Goal: Information Seeking & Learning: Learn about a topic

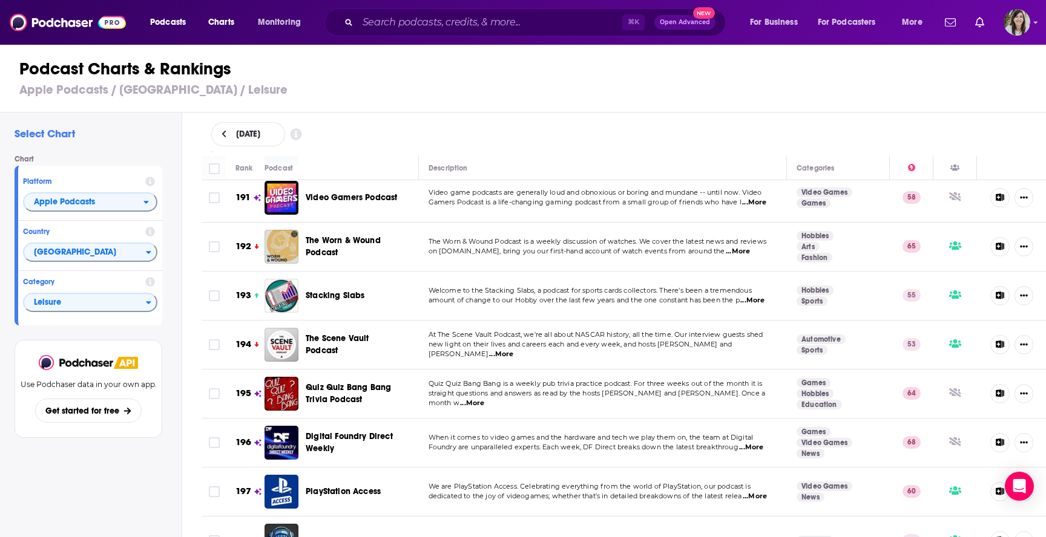
scroll to position [9527, 0]
click at [145, 300] on span "Leisure" at bounding box center [85, 303] width 122 height 21
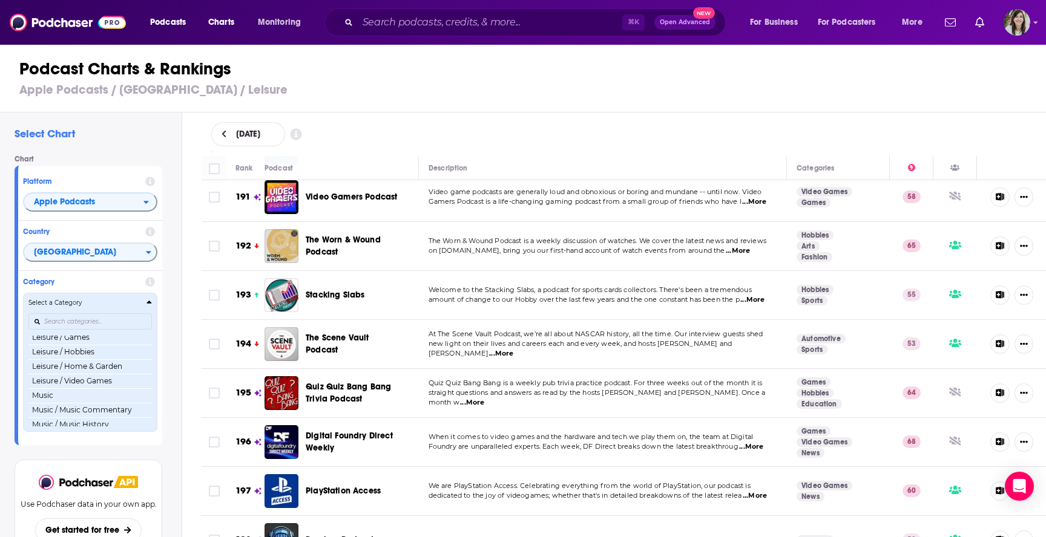
scroll to position [698, 0]
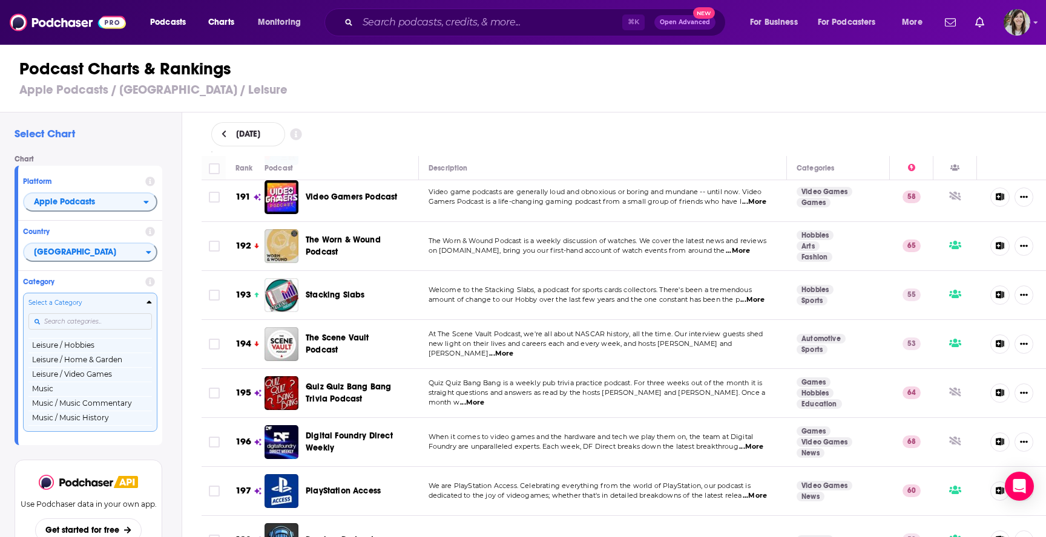
click at [112, 390] on button "Music" at bounding box center [89, 389] width 123 height 15
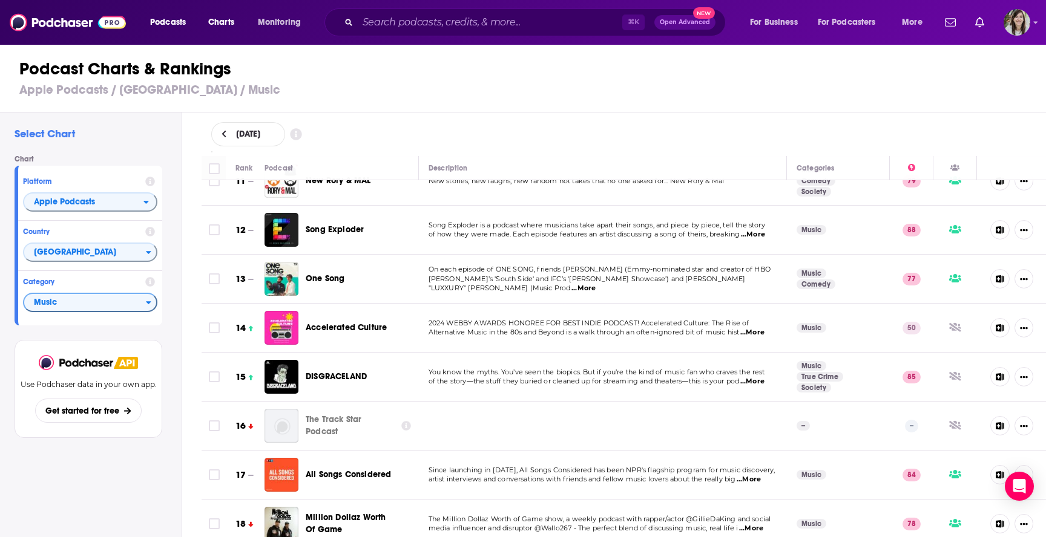
scroll to position [528, 0]
click at [595, 283] on span "...More" at bounding box center [583, 288] width 24 height 10
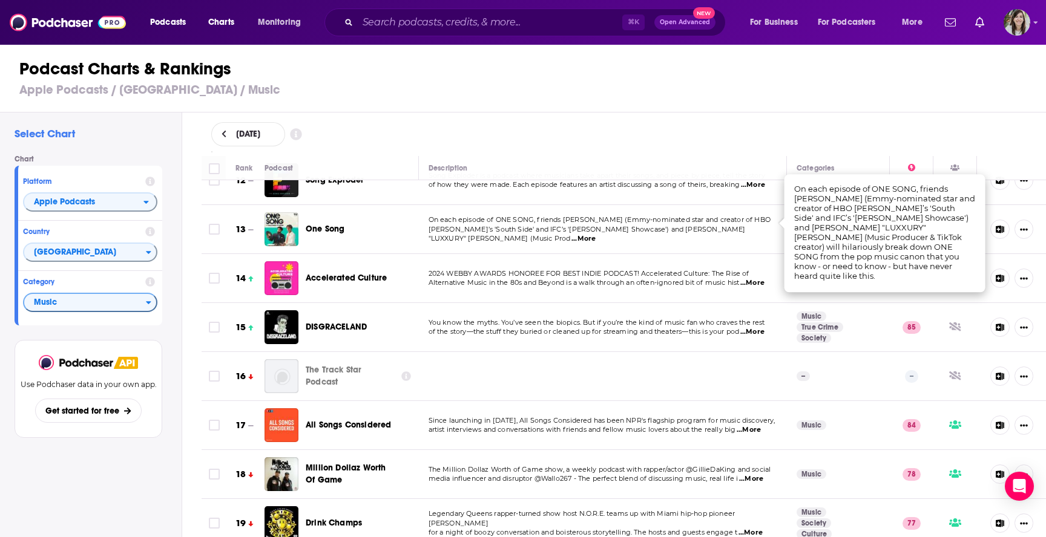
scroll to position [577, 0]
click at [732, 242] on td "On each episode of ONE SONG, friends Diallo Riddle (Emmy-nominated star and cre…" at bounding box center [603, 229] width 369 height 49
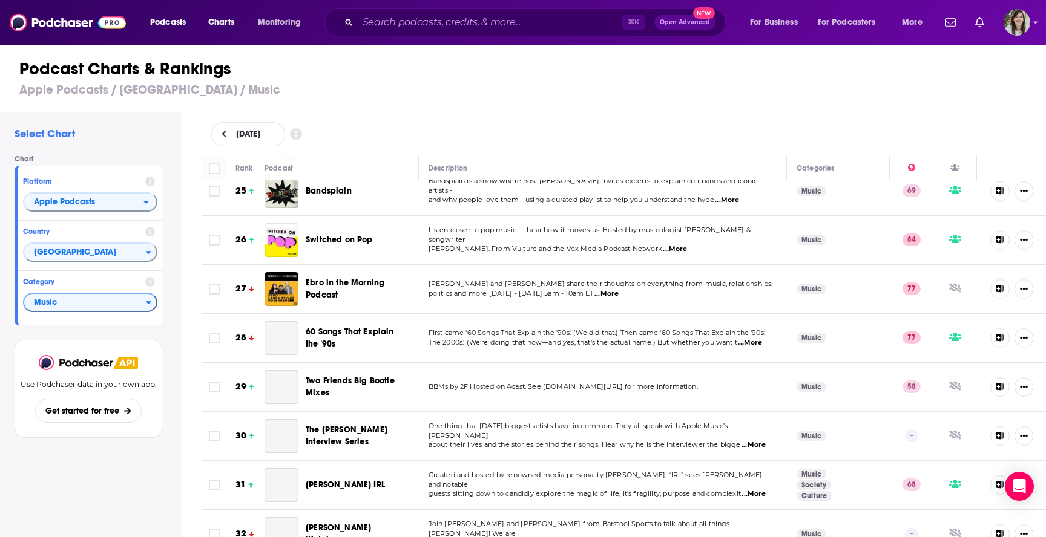
scroll to position [1241, 0]
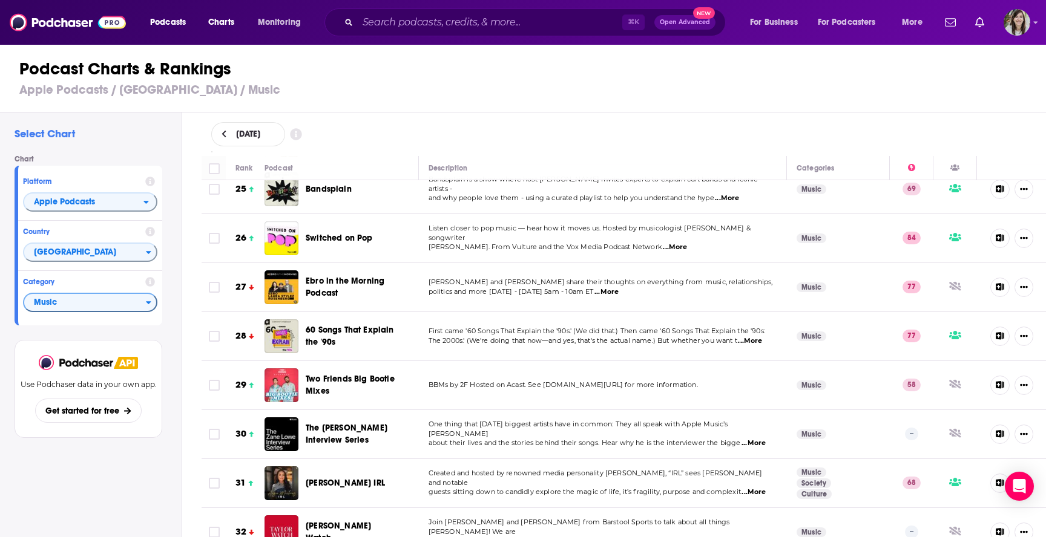
click at [612, 287] on span "...More" at bounding box center [606, 292] width 24 height 10
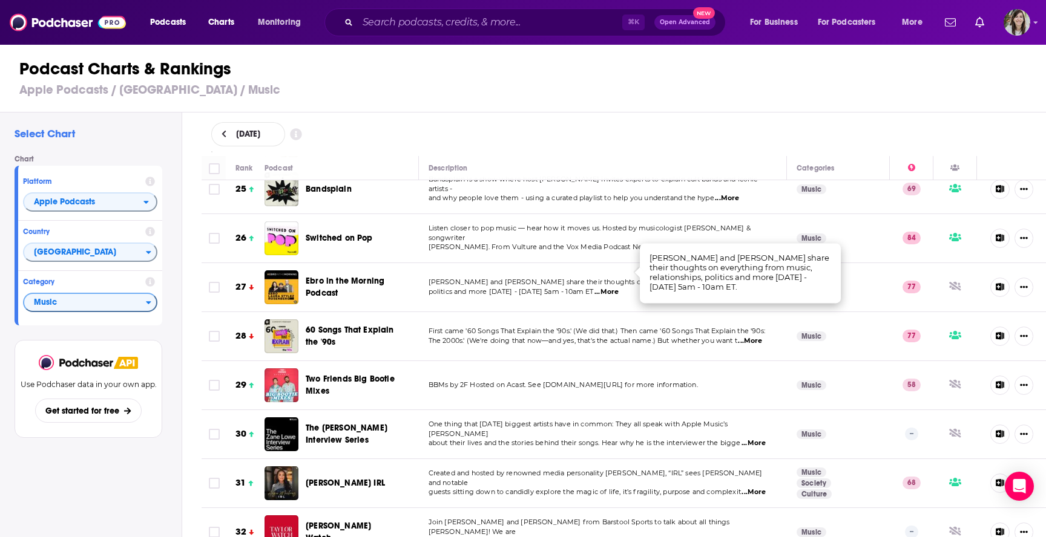
click at [612, 287] on span "...More" at bounding box center [606, 292] width 24 height 10
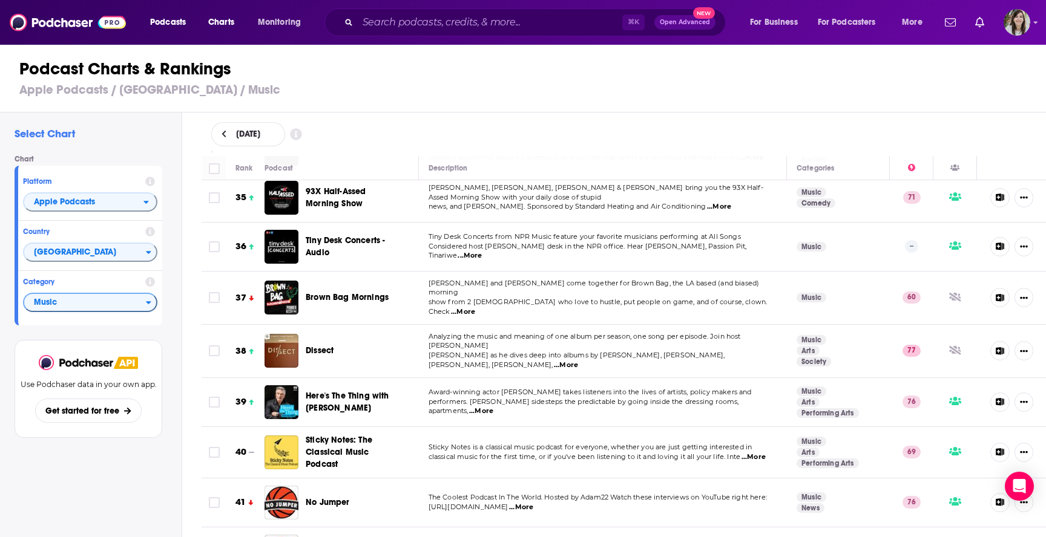
scroll to position [1727, 0]
click at [475, 307] on span "...More" at bounding box center [463, 312] width 24 height 10
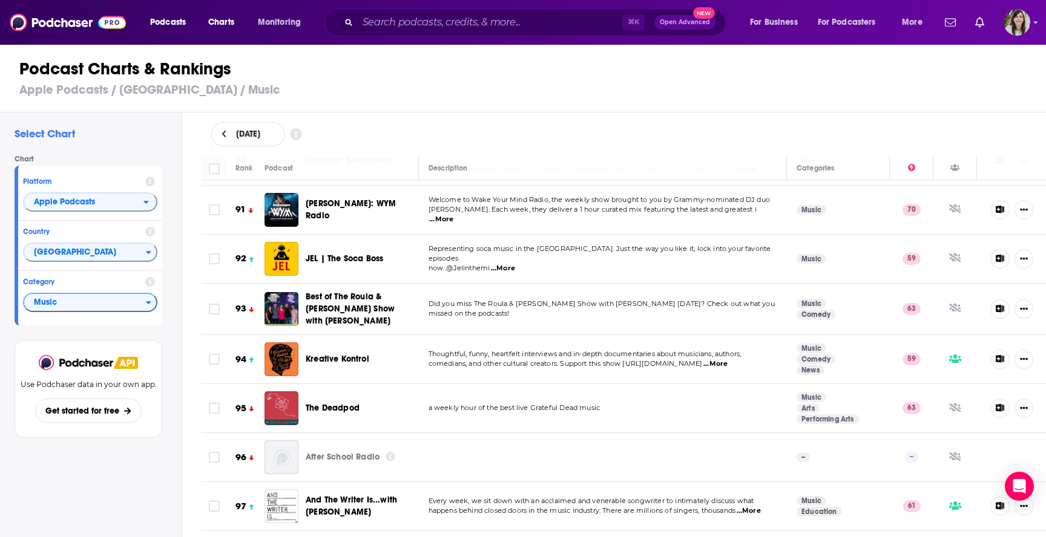
scroll to position [4503, 0]
click at [727, 358] on span "...More" at bounding box center [715, 363] width 24 height 10
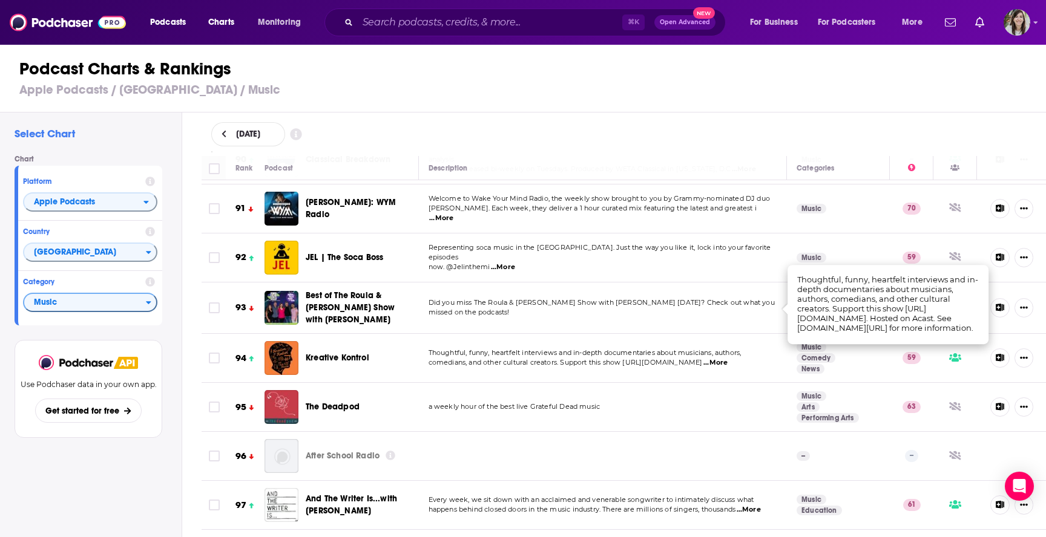
click at [727, 358] on span "...More" at bounding box center [715, 363] width 24 height 10
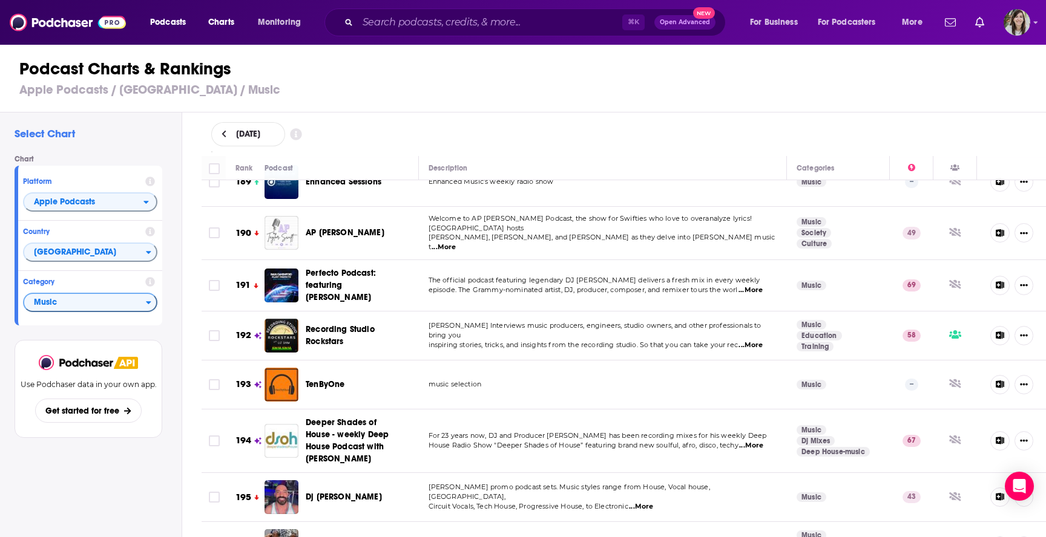
scroll to position [9585, 0]
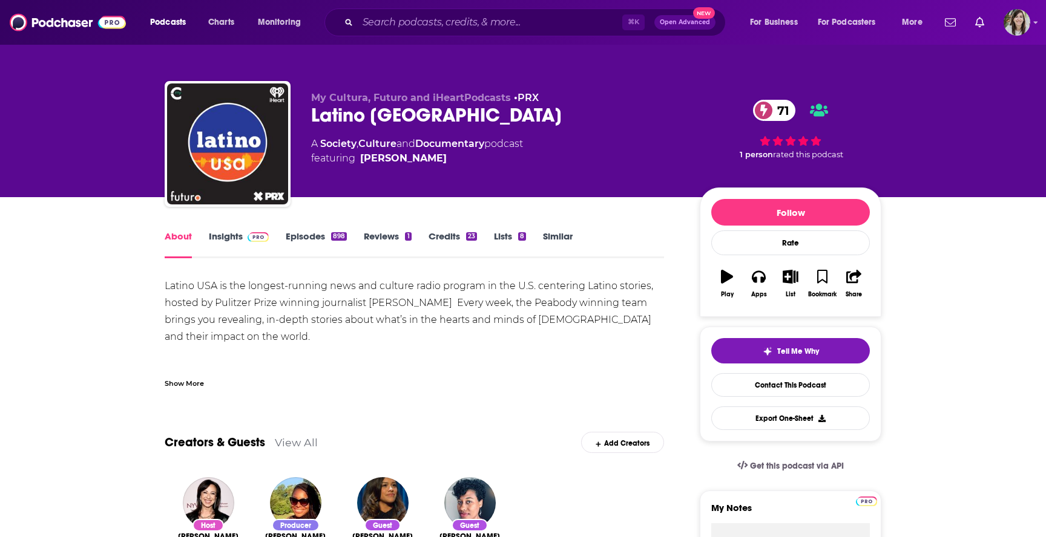
click at [185, 382] on div "Show More" at bounding box center [184, 382] width 39 height 11
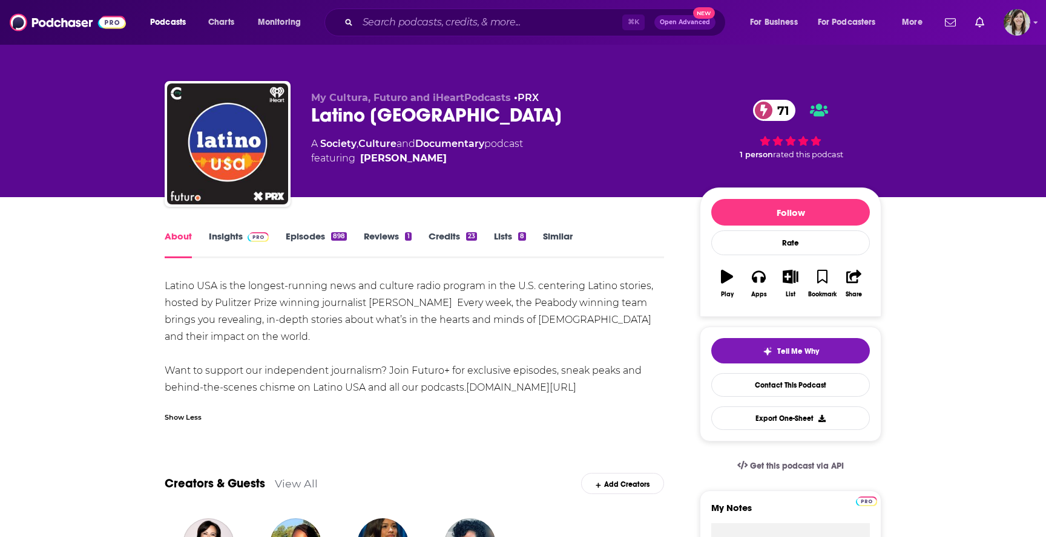
click at [222, 233] on link "Insights" at bounding box center [239, 245] width 60 height 28
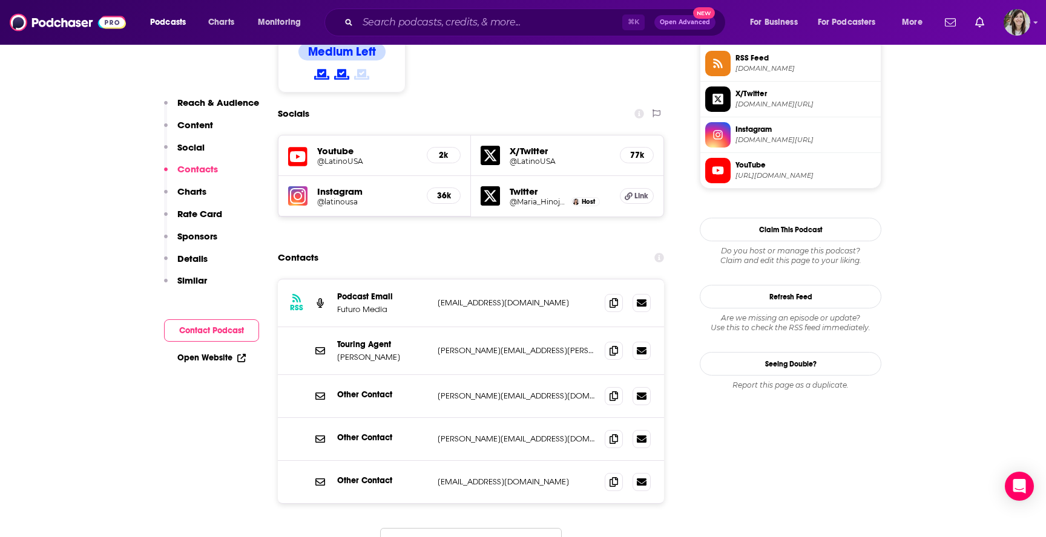
scroll to position [1020, 0]
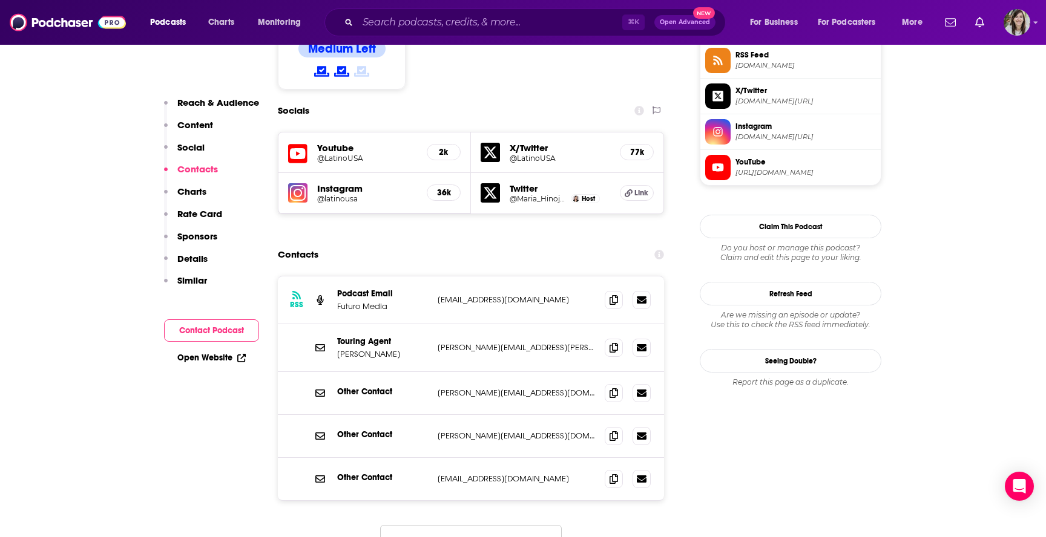
click at [424, 525] on button "Load More..." at bounding box center [471, 541] width 182 height 33
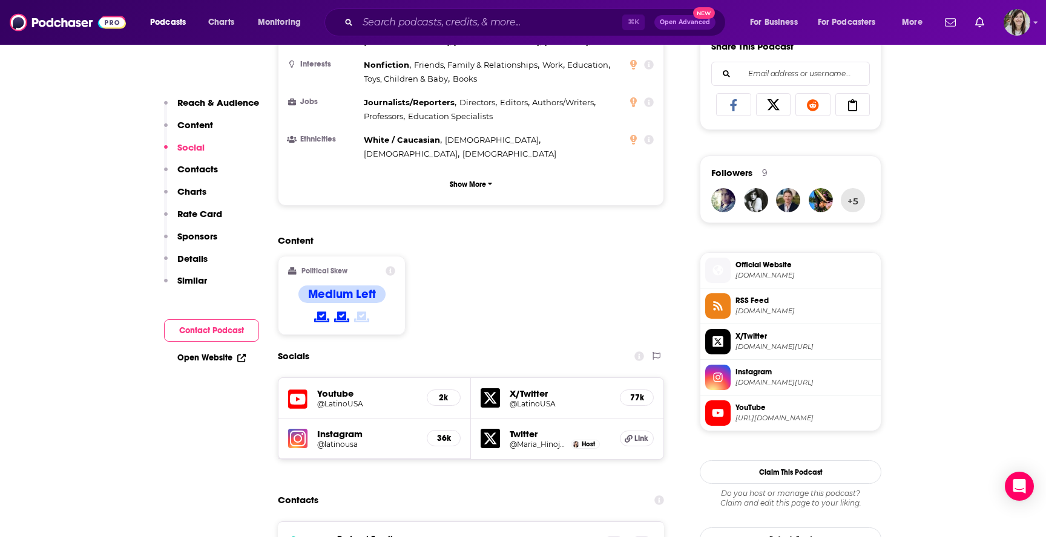
scroll to position [728, 0]
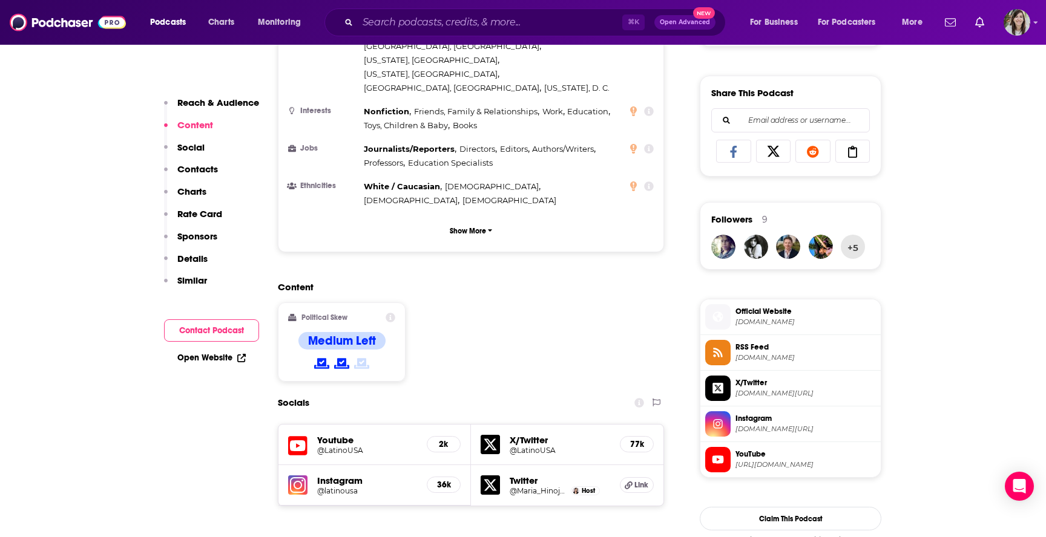
click at [768, 311] on span "Official Website" at bounding box center [805, 311] width 140 height 11
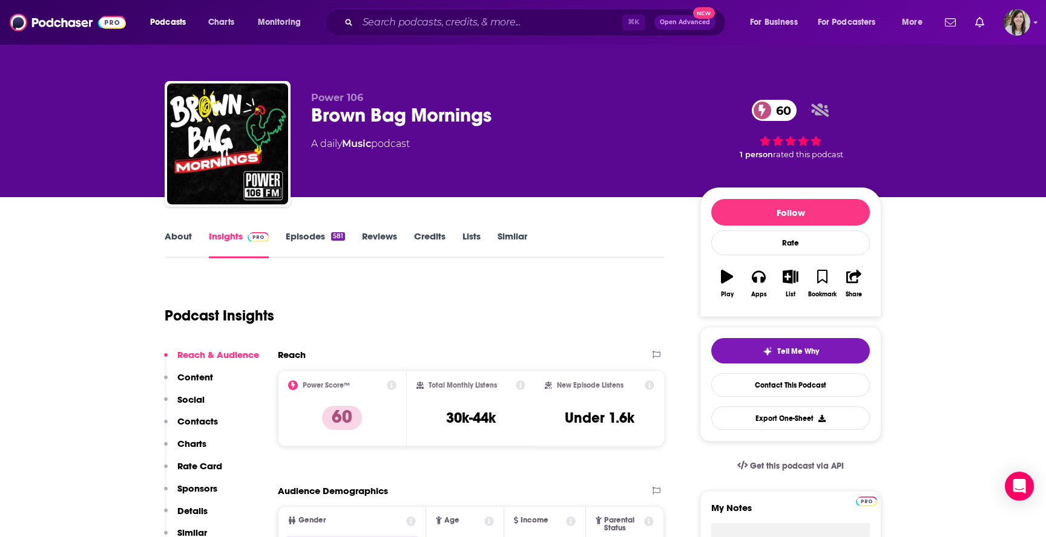
click at [175, 238] on link "About" at bounding box center [178, 245] width 27 height 28
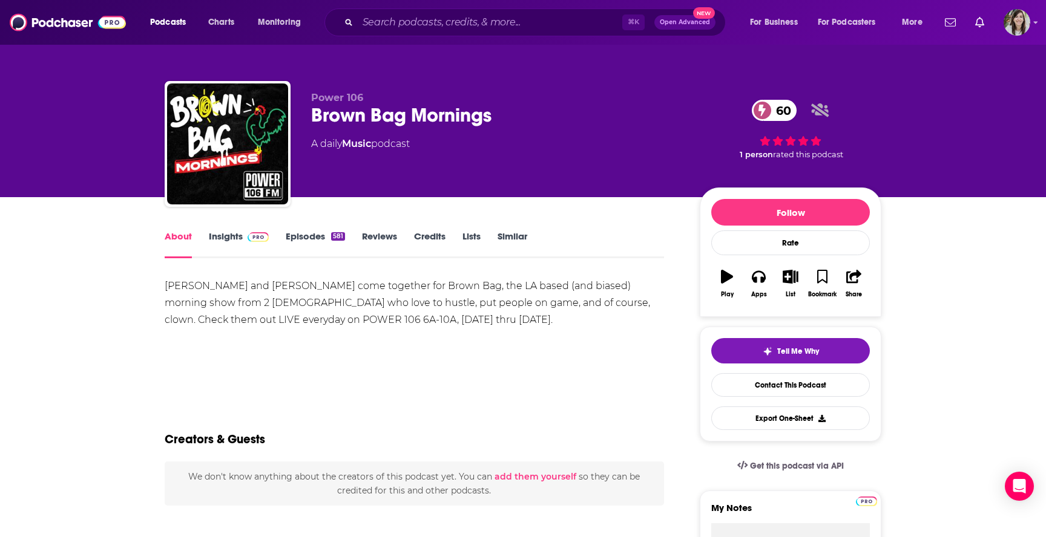
click at [304, 233] on link "Episodes 581" at bounding box center [315, 245] width 59 height 28
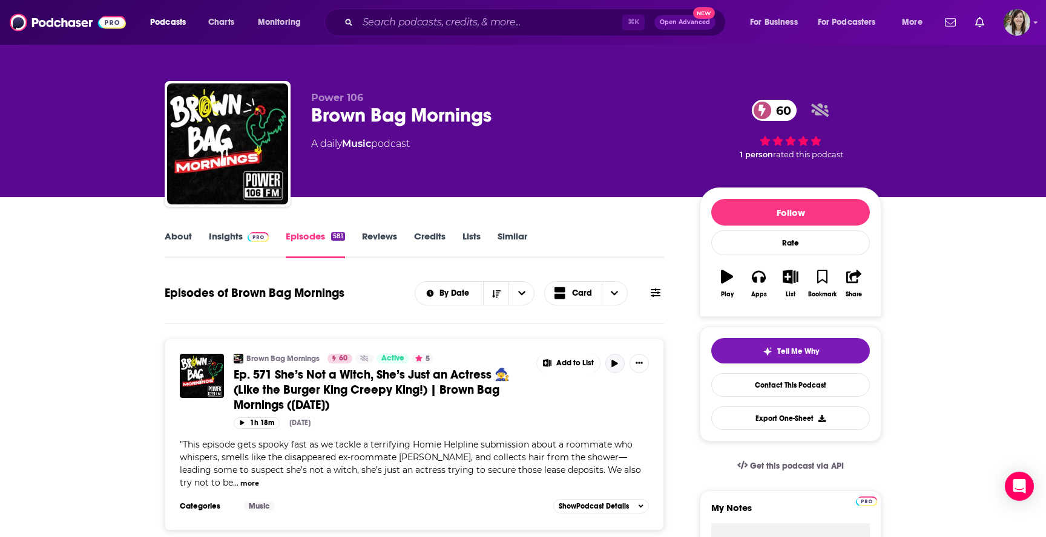
click at [618, 361] on icon "button" at bounding box center [614, 363] width 9 height 7
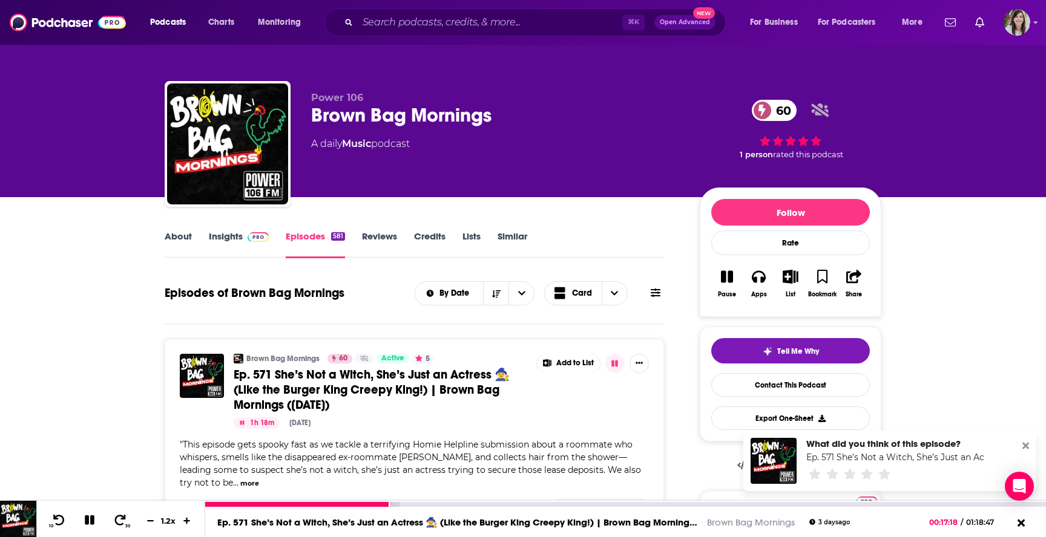
click at [90, 520] on icon at bounding box center [90, 521] width 10 height 10
click at [502, 239] on link "Similar" at bounding box center [512, 245] width 30 height 28
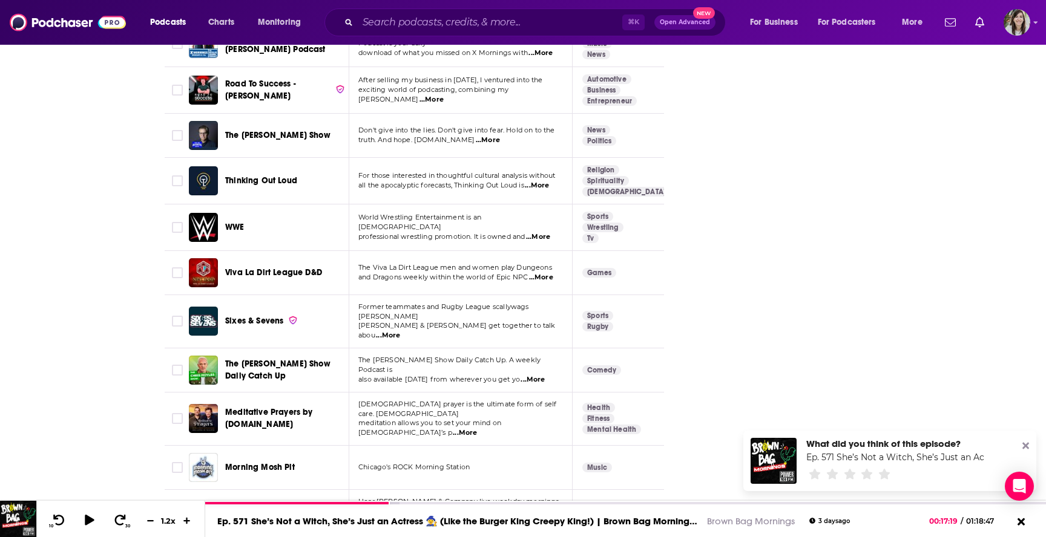
scroll to position [3232, 0]
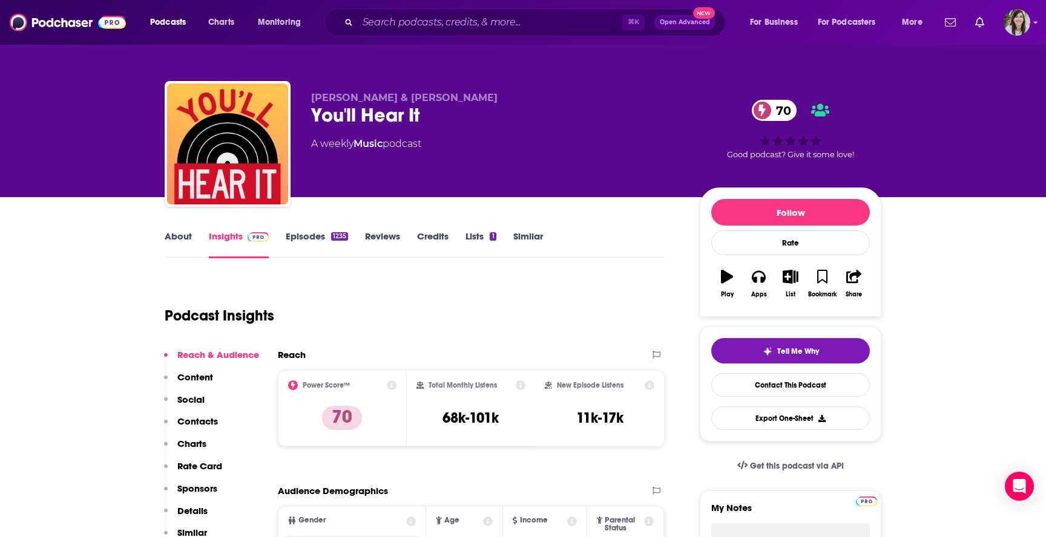
click at [181, 241] on link "About" at bounding box center [178, 245] width 27 height 28
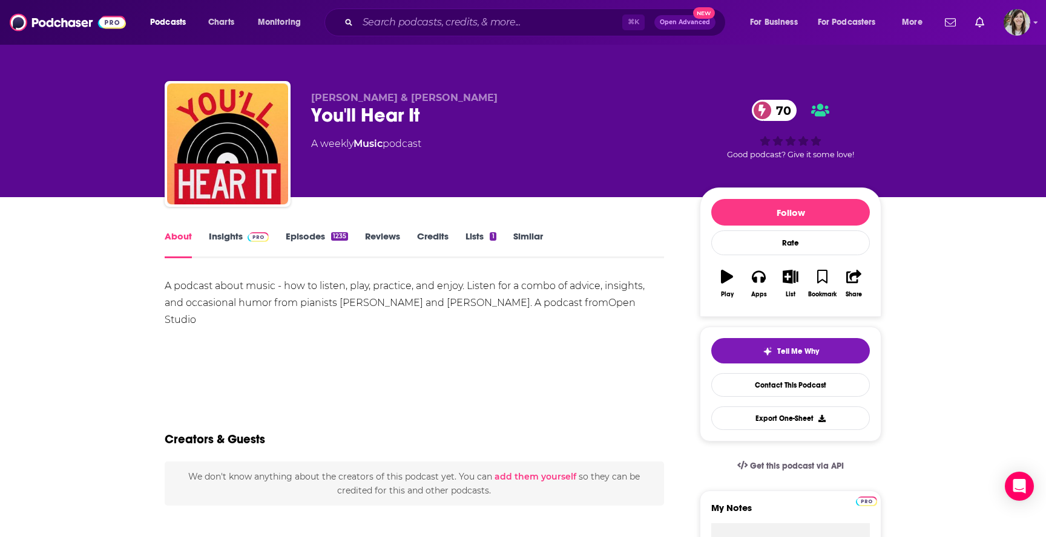
click at [297, 232] on link "Episodes 1235" at bounding box center [317, 245] width 62 height 28
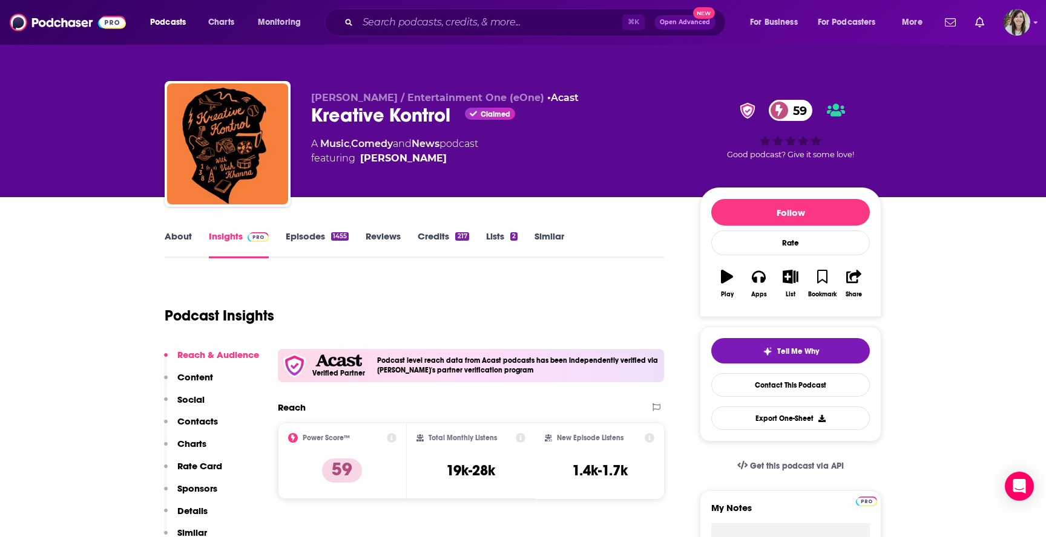
click at [181, 243] on link "About" at bounding box center [178, 245] width 27 height 28
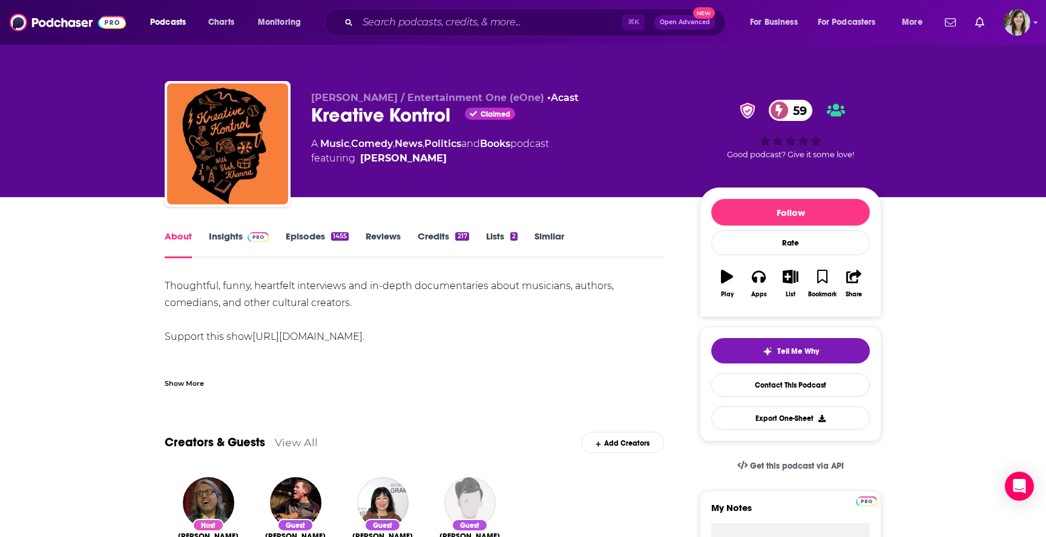
click at [222, 237] on link "Insights" at bounding box center [239, 245] width 60 height 28
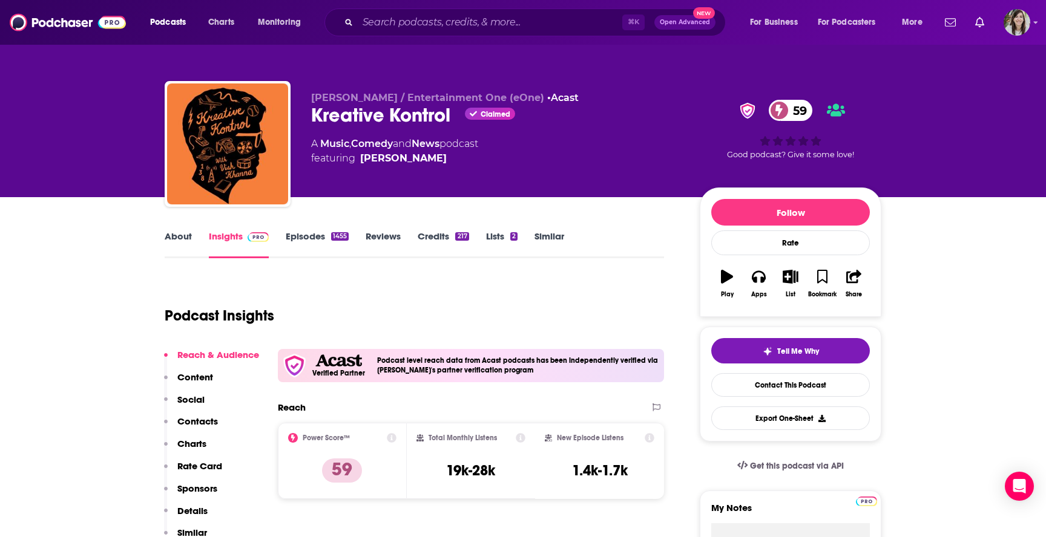
click at [297, 254] on link "Episodes 1455" at bounding box center [317, 245] width 63 height 28
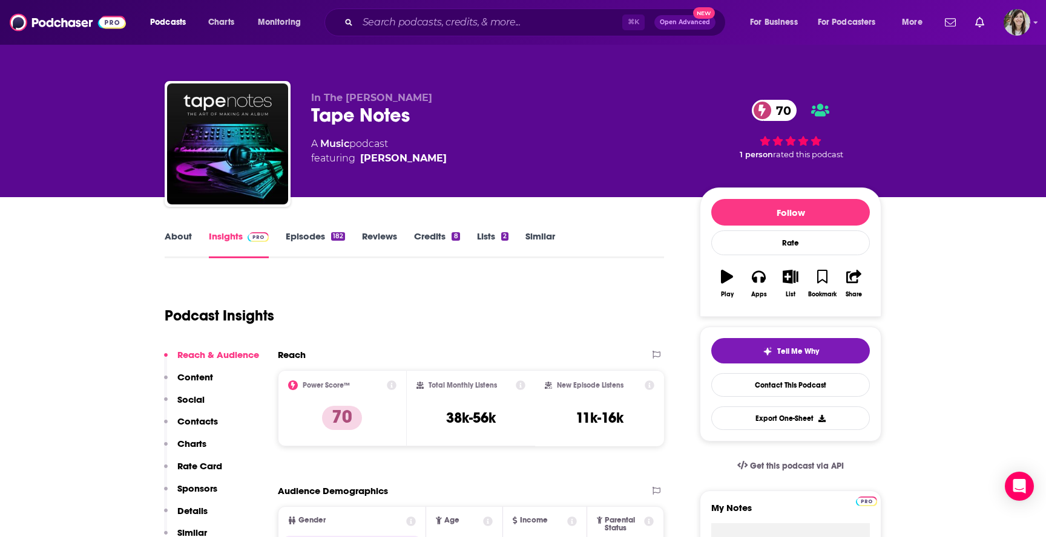
click at [185, 237] on link "About" at bounding box center [178, 245] width 27 height 28
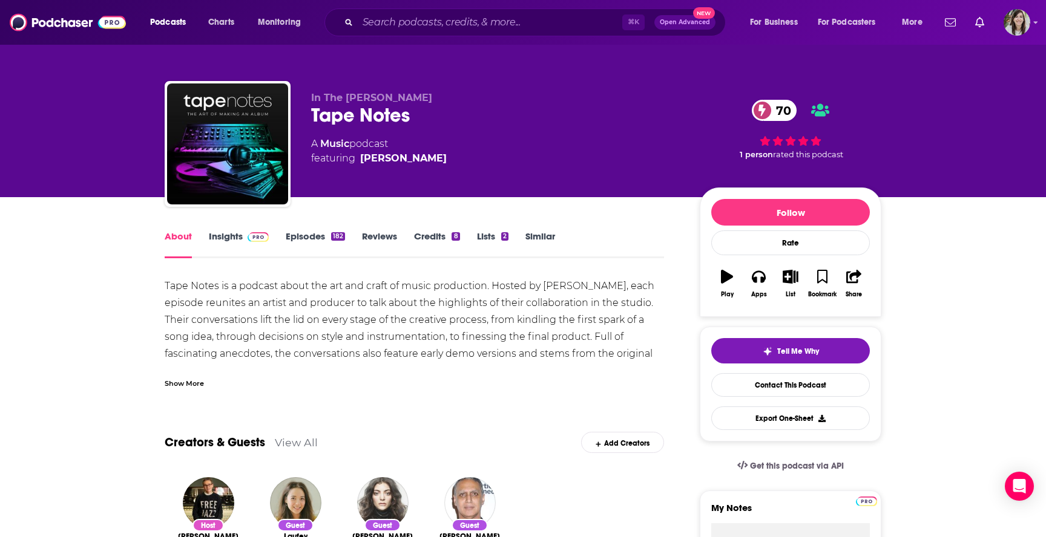
click at [304, 235] on link "Episodes 182" at bounding box center [315, 245] width 59 height 28
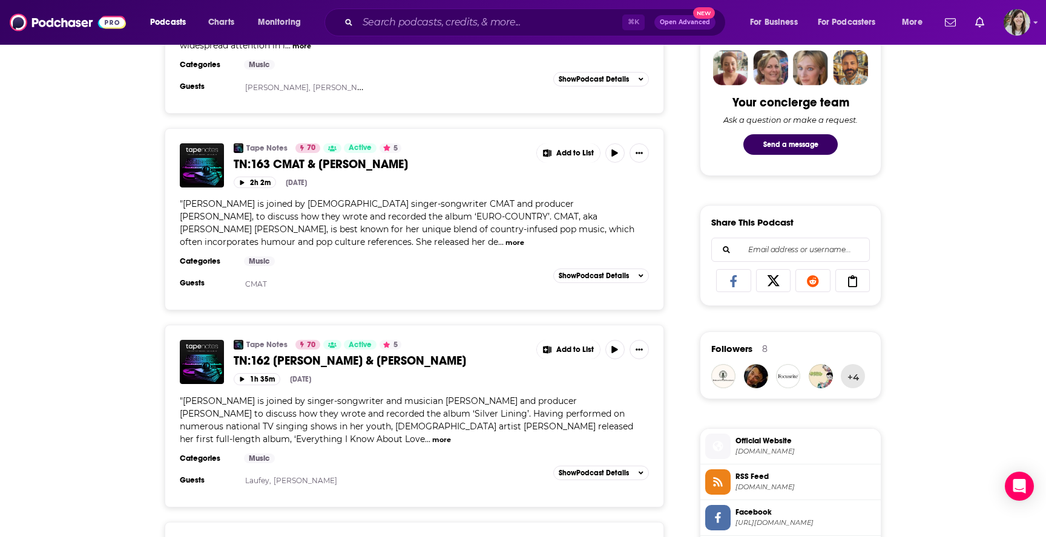
scroll to position [599, 0]
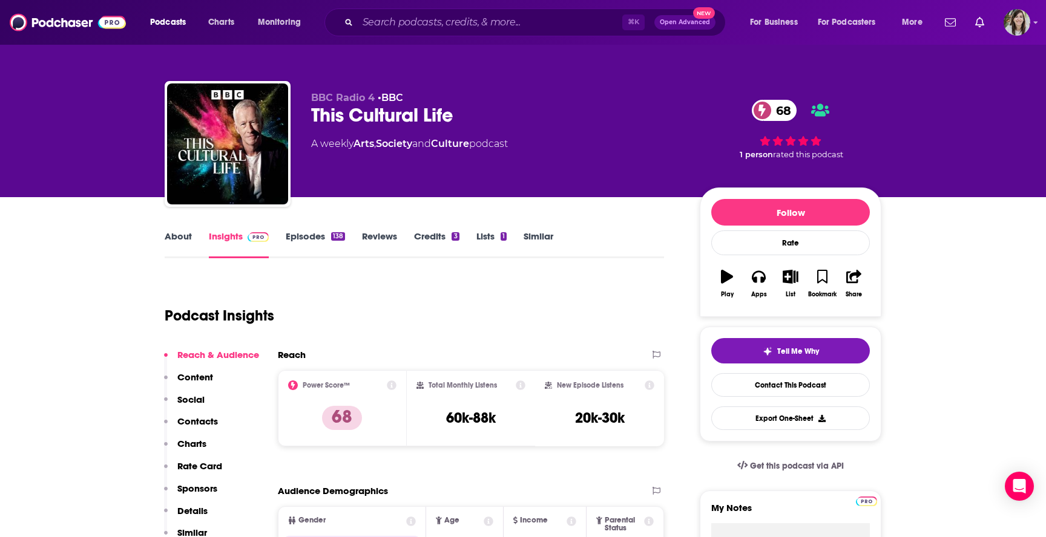
click at [188, 250] on link "About" at bounding box center [178, 245] width 27 height 28
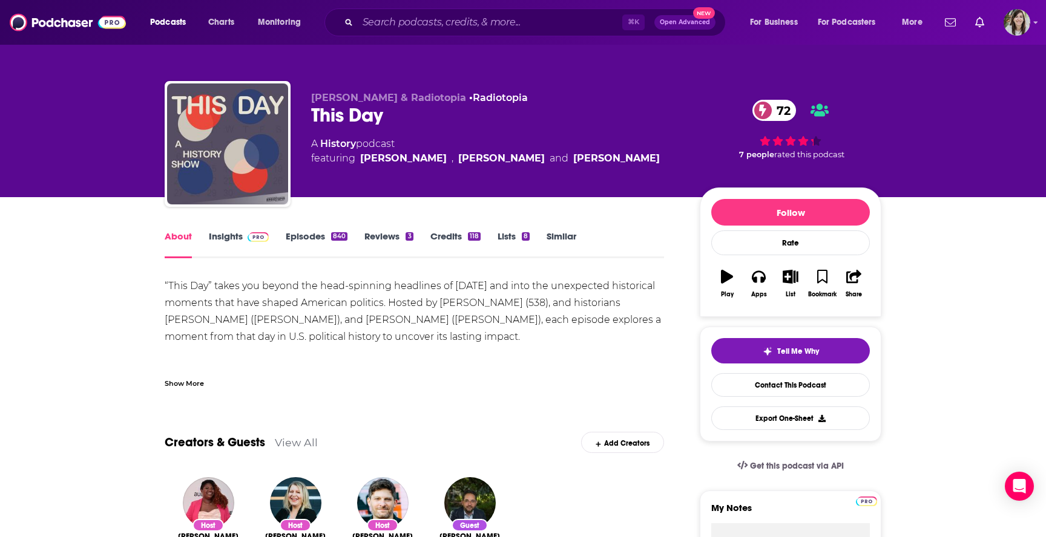
click at [559, 243] on link "Similar" at bounding box center [561, 245] width 30 height 28
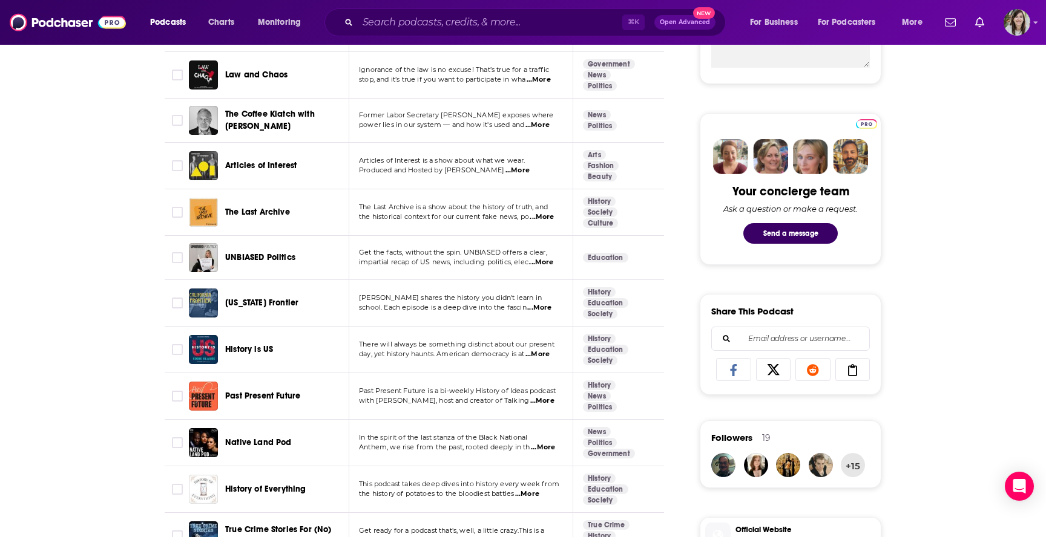
scroll to position [510, 0]
click at [543, 307] on span "...More" at bounding box center [539, 308] width 24 height 10
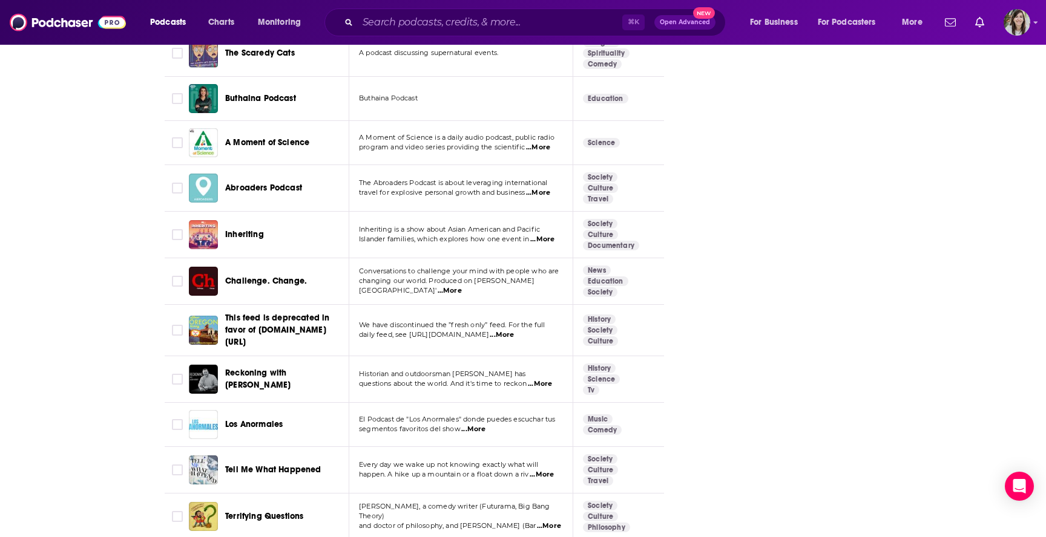
scroll to position [4307, 0]
